Goal: Task Accomplishment & Management: Manage account settings

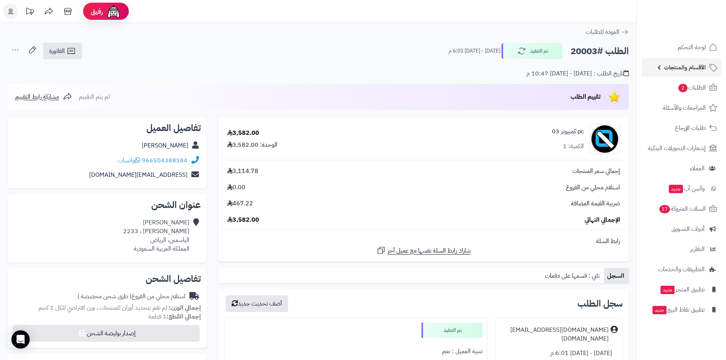
click at [692, 68] on span "الأقسام والمنتجات" at bounding box center [685, 67] width 42 height 11
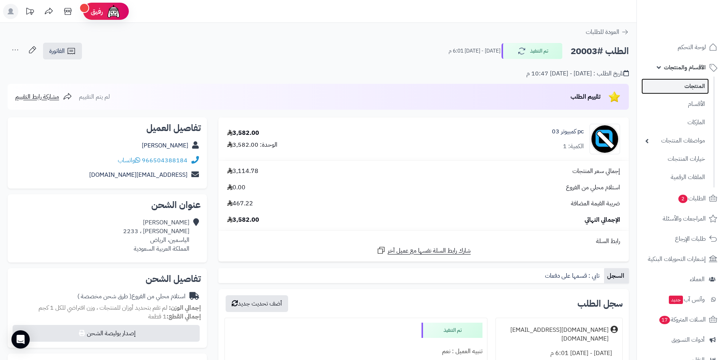
click at [697, 86] on link "المنتجات" at bounding box center [675, 87] width 67 height 16
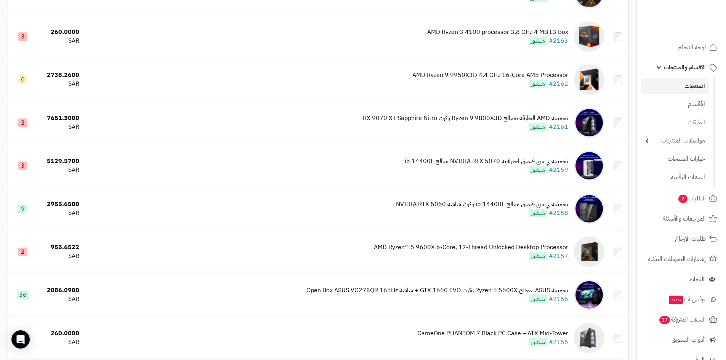
scroll to position [4130, 0]
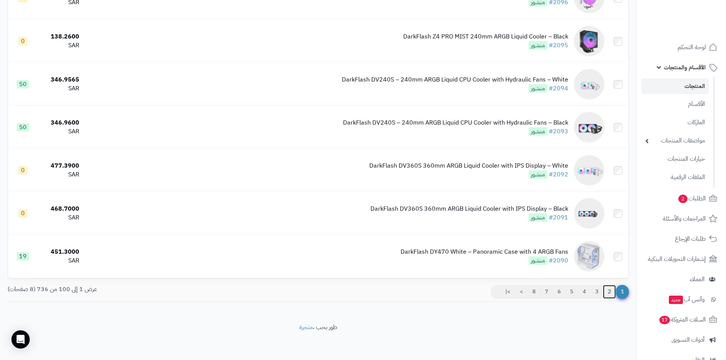
drag, startPoint x: 610, startPoint y: 287, endPoint x: 617, endPoint y: 290, distance: 7.0
click at [610, 287] on link "2" at bounding box center [609, 292] width 13 height 14
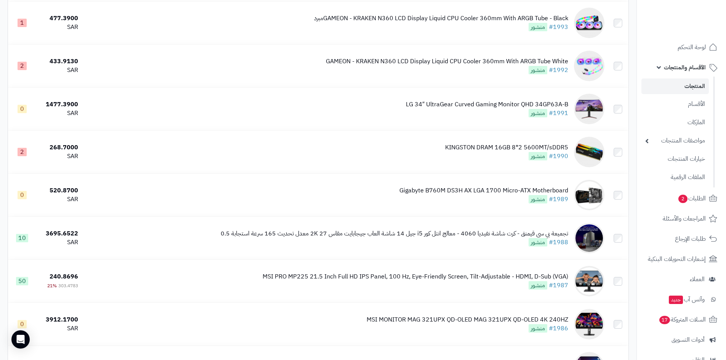
scroll to position [4130, 0]
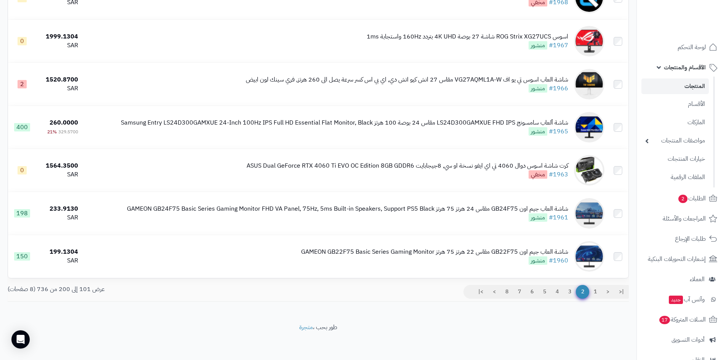
click at [584, 293] on span "2" at bounding box center [582, 292] width 13 height 14
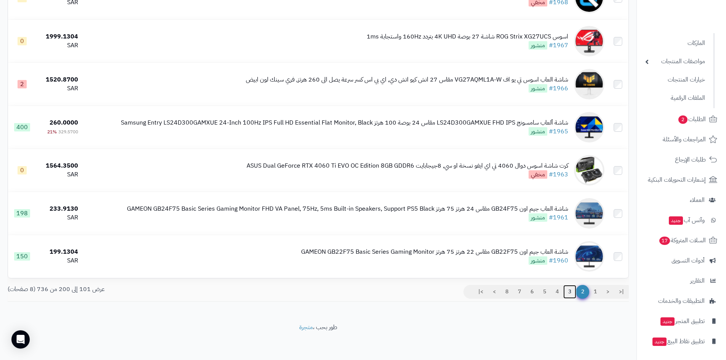
click at [568, 285] on link "3" at bounding box center [570, 292] width 13 height 14
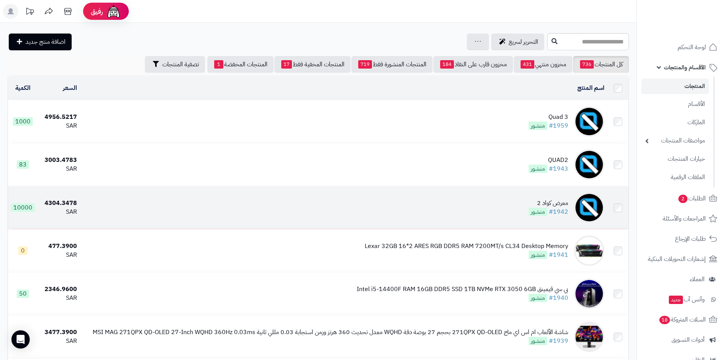
click at [513, 200] on td "معرض كواد 2 #1942 منشور" at bounding box center [344, 207] width 528 height 43
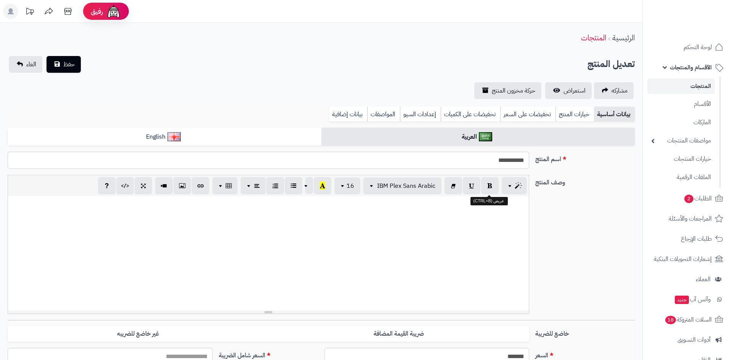
select select
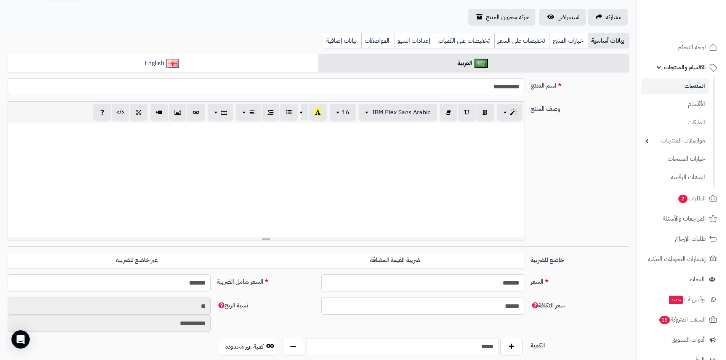
scroll to position [76, 0]
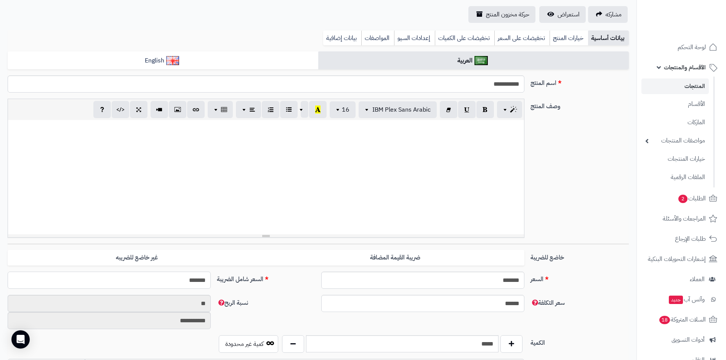
click at [176, 279] on input "*******" at bounding box center [109, 280] width 203 height 17
click at [177, 279] on input "*******" at bounding box center [109, 280] width 203 height 17
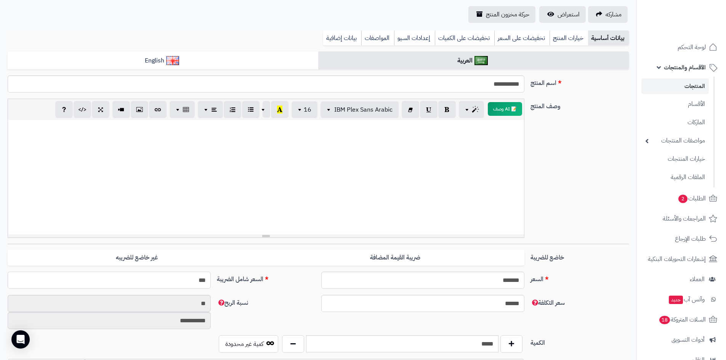
type input "****"
type input "**********"
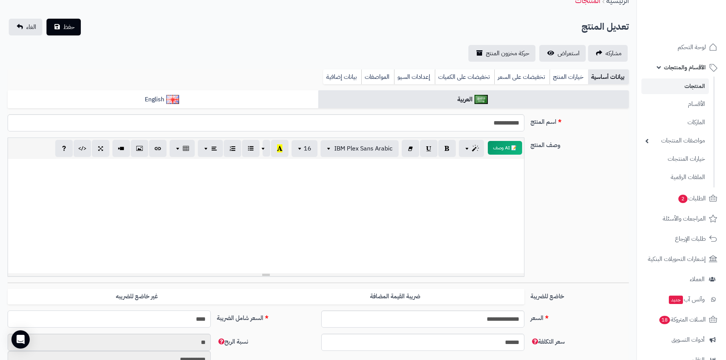
scroll to position [0, 0]
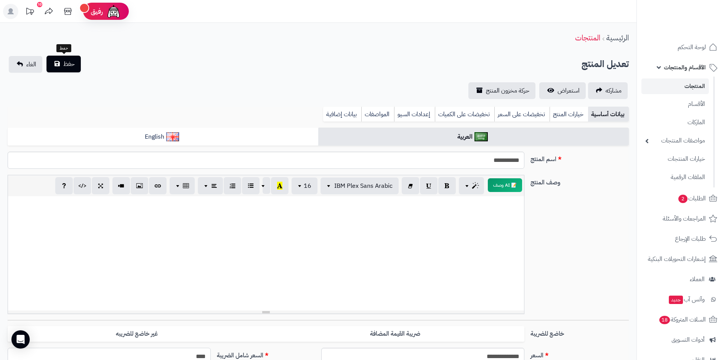
type input "****"
drag, startPoint x: 75, startPoint y: 66, endPoint x: 377, endPoint y: 40, distance: 302.7
click at [88, 66] on div "تعديل المنتج حفظ الغاء" at bounding box center [318, 64] width 621 height 17
click at [561, 90] on span "استعراض" at bounding box center [569, 90] width 22 height 9
click at [63, 61] on span "حفظ" at bounding box center [68, 63] width 11 height 9
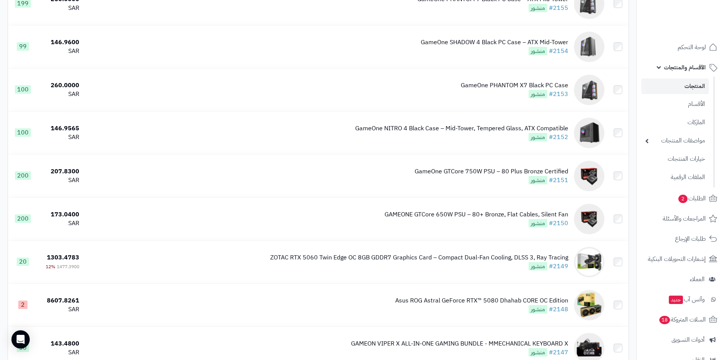
scroll to position [4155, 0]
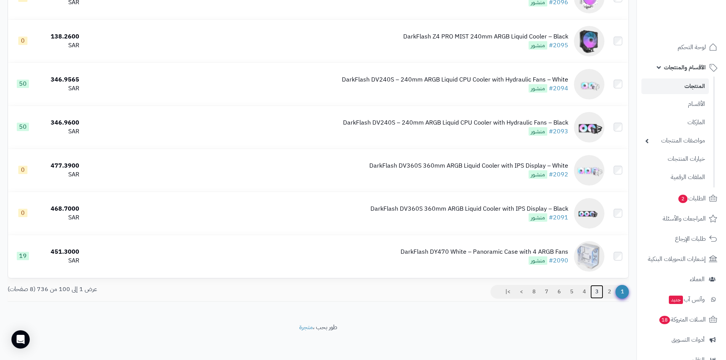
click at [597, 293] on link "3" at bounding box center [597, 292] width 13 height 14
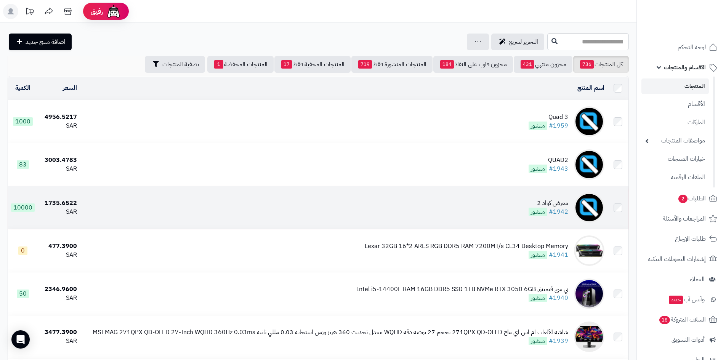
click at [512, 199] on td "معرض كواد 2 #1942 منشور" at bounding box center [344, 207] width 528 height 43
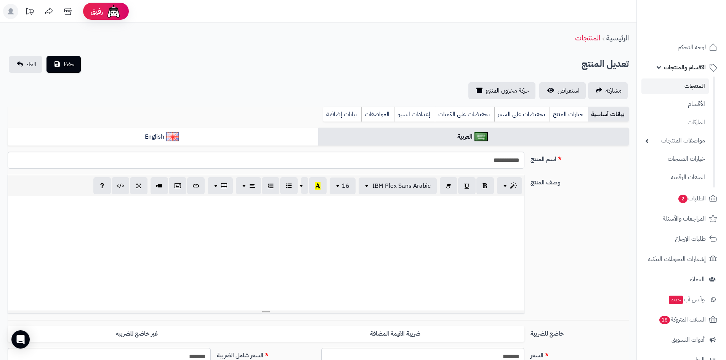
select select
click at [571, 91] on span "استعراض" at bounding box center [569, 90] width 22 height 9
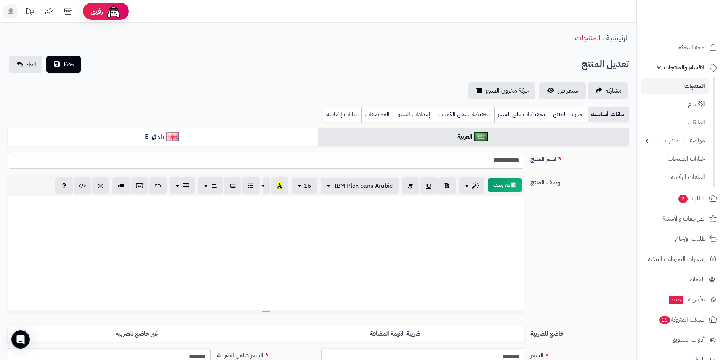
click at [692, 88] on link "المنتجات" at bounding box center [675, 87] width 67 height 16
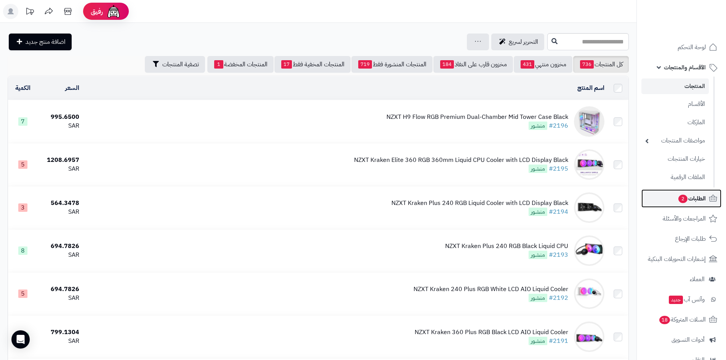
click at [686, 203] on span "الطلبات 2" at bounding box center [692, 198] width 28 height 11
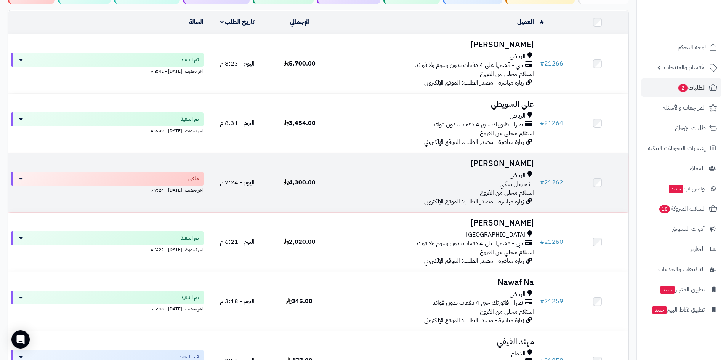
scroll to position [76, 0]
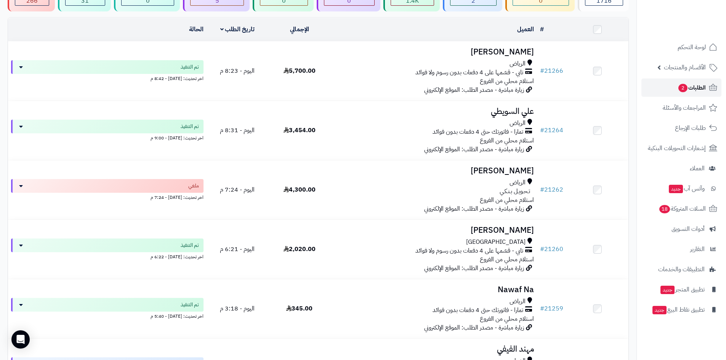
click at [681, 89] on span "2" at bounding box center [683, 88] width 9 height 8
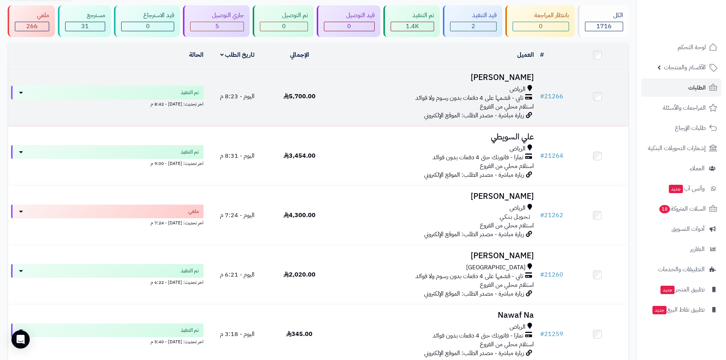
scroll to position [38, 0]
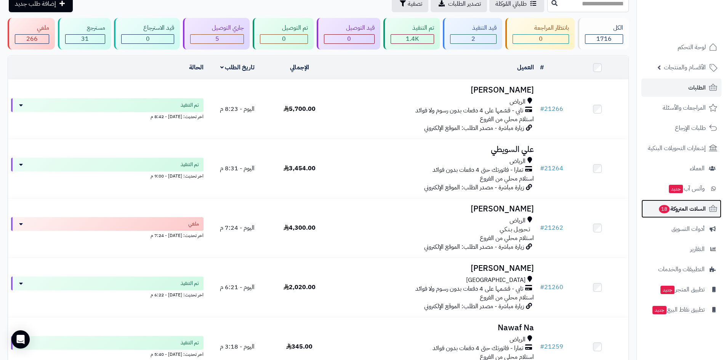
click at [679, 212] on span "السلات المتروكة 18" at bounding box center [682, 209] width 48 height 11
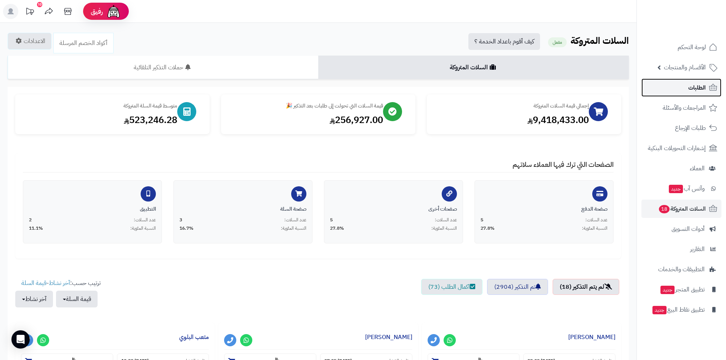
click at [708, 88] on link "الطلبات" at bounding box center [682, 88] width 80 height 18
